Goal: Information Seeking & Learning: Learn about a topic

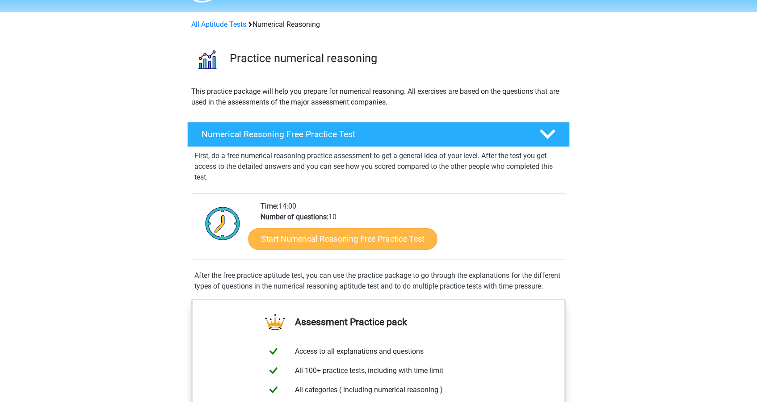
scroll to position [28, 0]
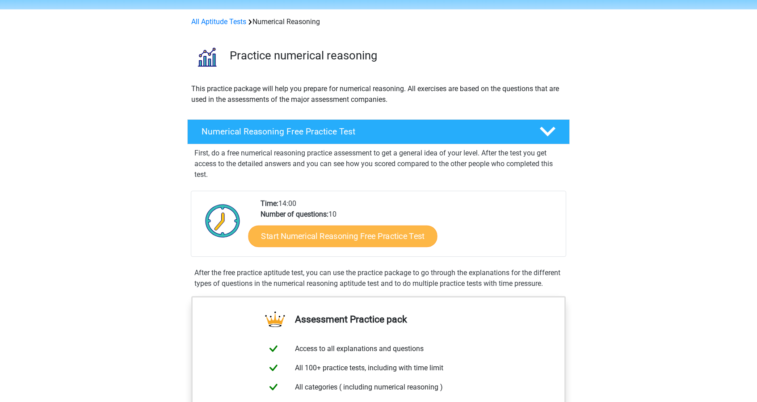
click at [413, 233] on link "Start Numerical Reasoning Free Practice Test" at bounding box center [342, 235] width 189 height 21
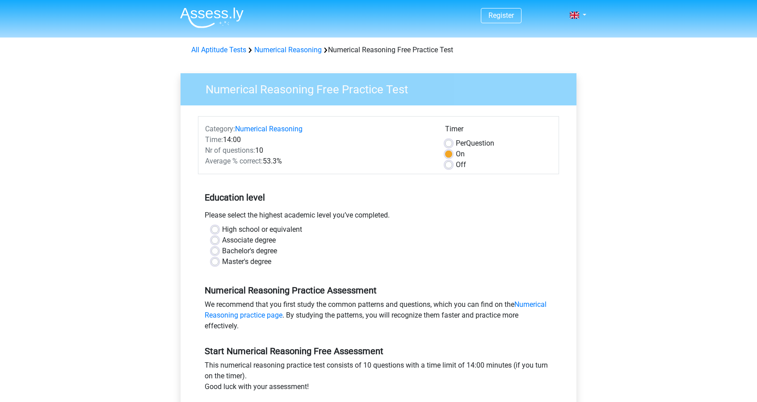
click at [222, 229] on label "High school or equivalent" at bounding box center [262, 229] width 80 height 11
click at [215, 229] on input "High school or equivalent" at bounding box center [214, 228] width 7 height 9
radio input "true"
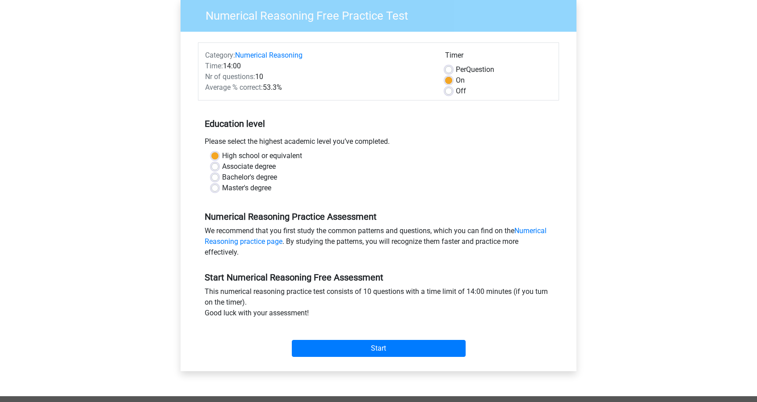
scroll to position [74, 0]
click at [314, 349] on input "Start" at bounding box center [379, 348] width 174 height 17
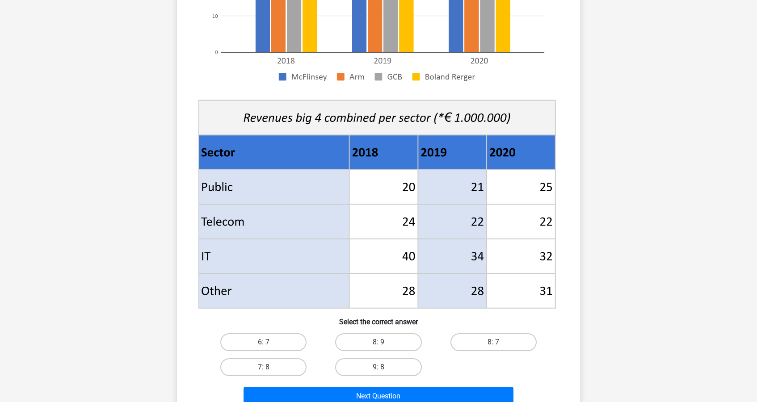
scroll to position [231, 0]
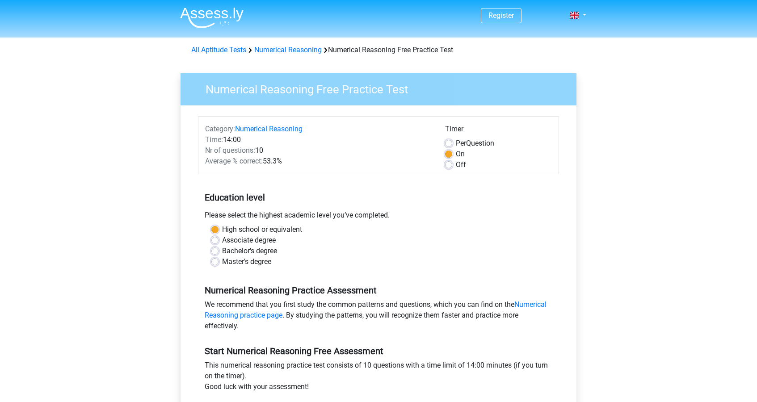
scroll to position [74, 0]
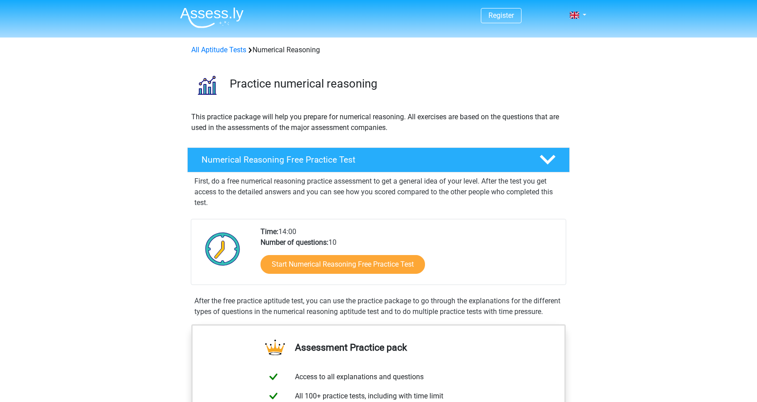
scroll to position [28, 0]
